Goal: Information Seeking & Learning: Find specific page/section

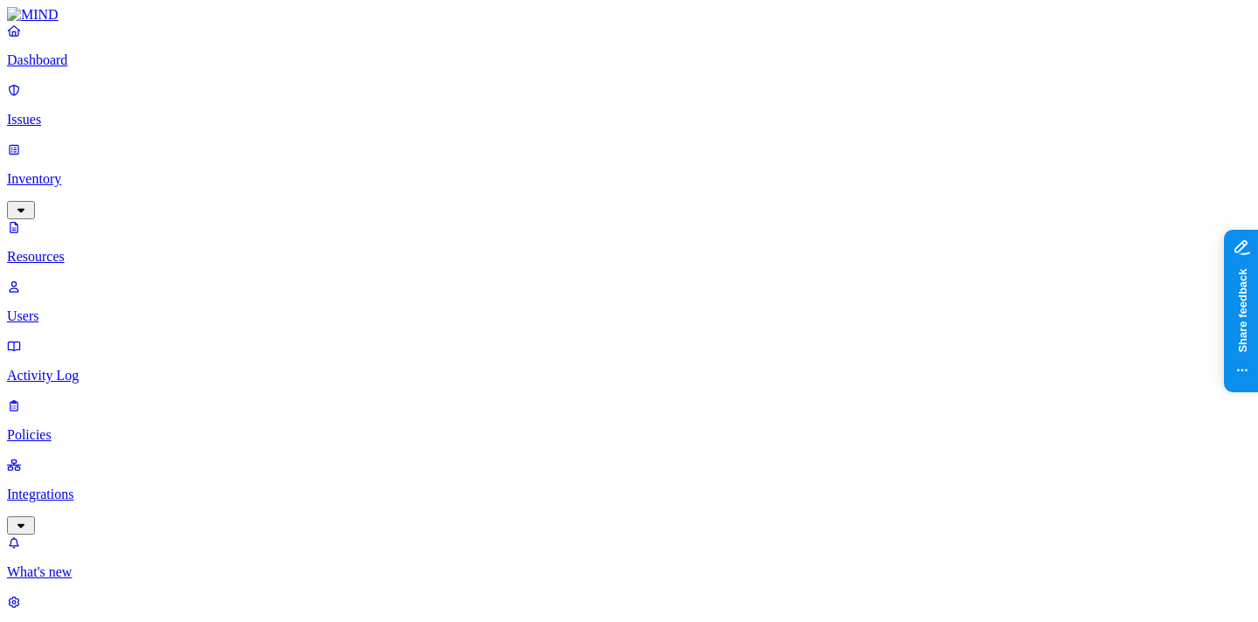
type input "[DOMAIN_NAME] scorecard"
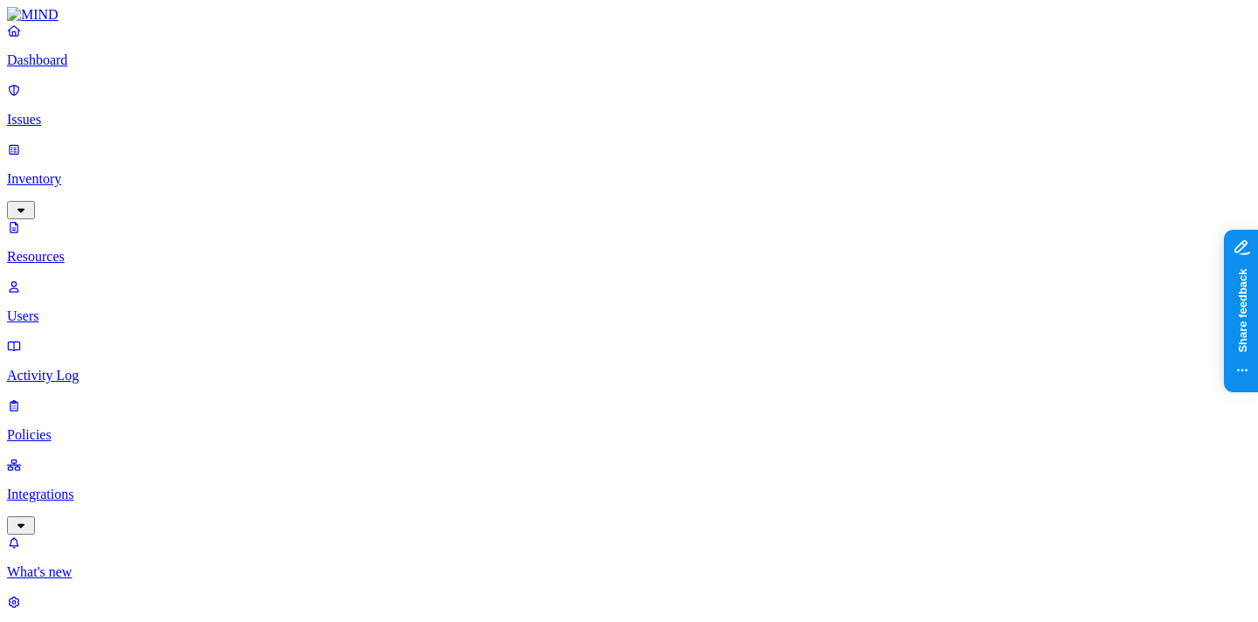
drag, startPoint x: 262, startPoint y: 60, endPoint x: 190, endPoint y: 65, distance: 71.8
type input "cyberhaven scorecard"
